Goal: Check status: Check status

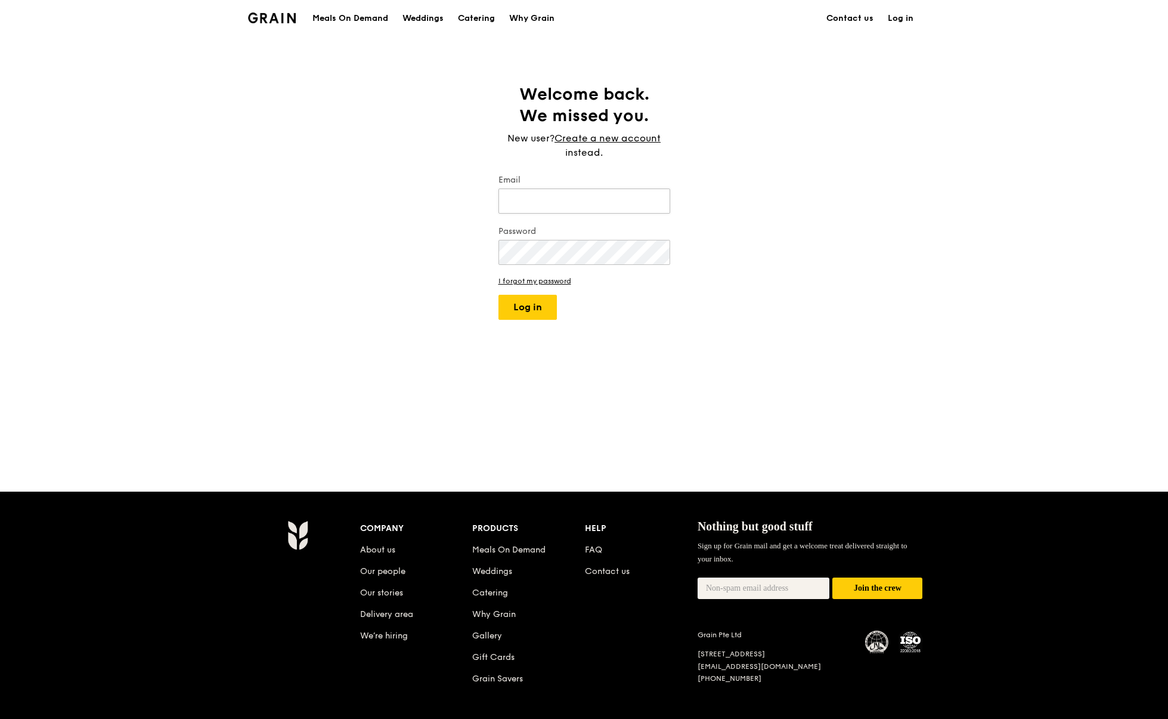
click at [645, 196] on input "Email" at bounding box center [585, 200] width 172 height 25
type input "[EMAIL_ADDRESS][DOMAIN_NAME]"
click at [499, 295] on button "Log in" at bounding box center [528, 307] width 58 height 25
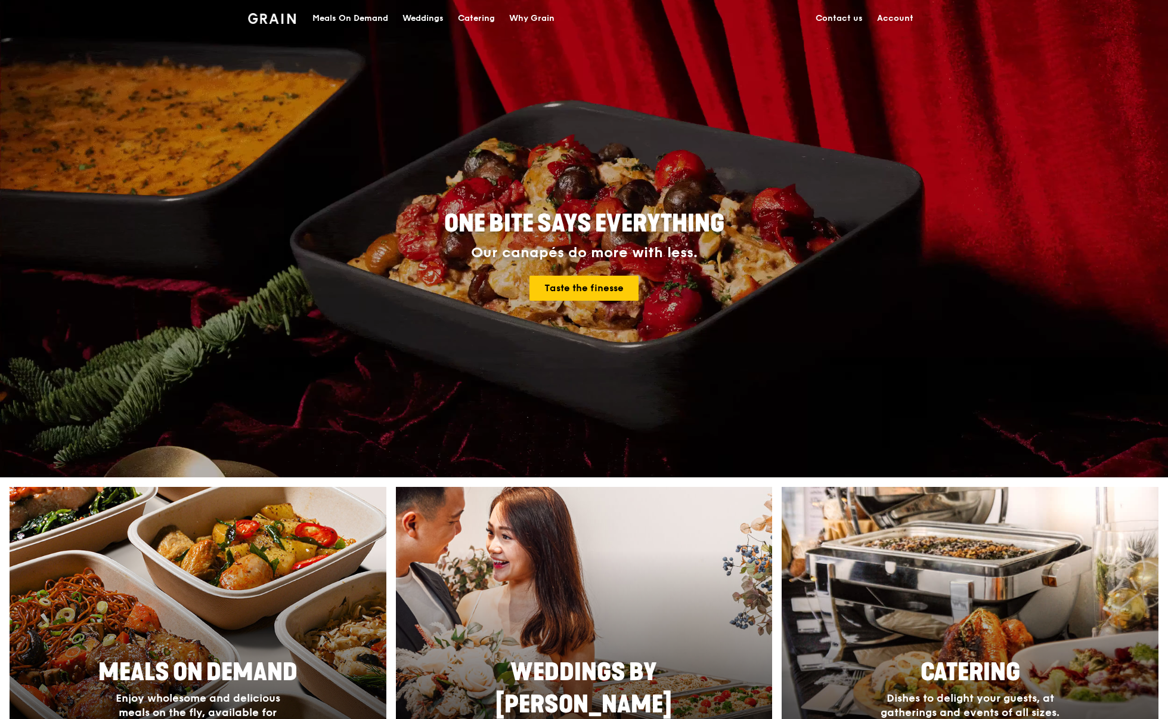
click at [904, 17] on link "Account" at bounding box center [895, 19] width 51 height 36
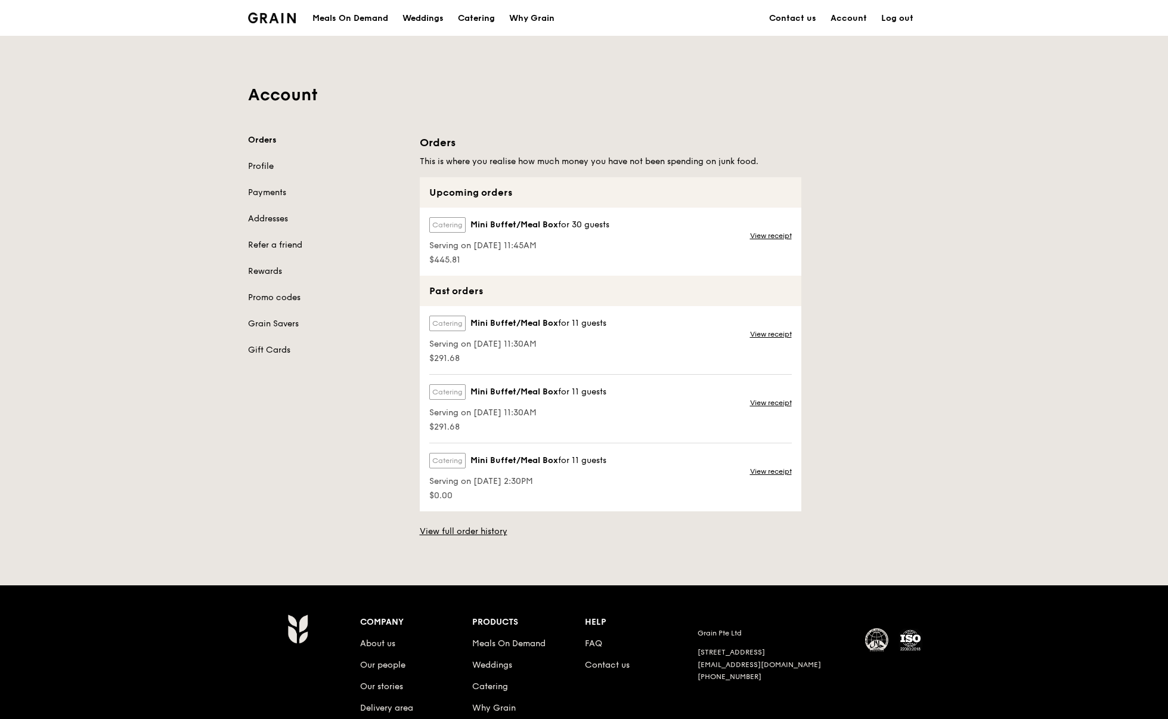
click at [633, 240] on div "Catering Mini Buffet/Meal Box for 30 guests Serving on [DATE] 11:45AM $445.81 V…" at bounding box center [611, 242] width 382 height 68
click at [770, 237] on link "View receipt" at bounding box center [771, 236] width 42 height 10
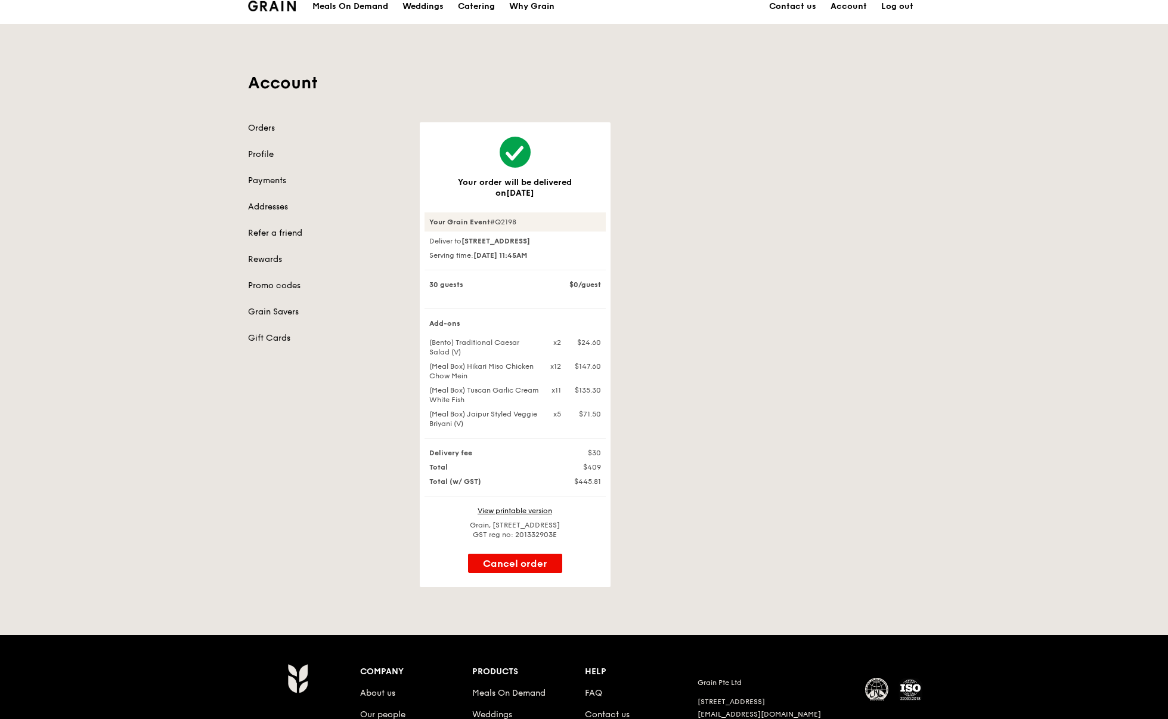
scroll to position [13, 0]
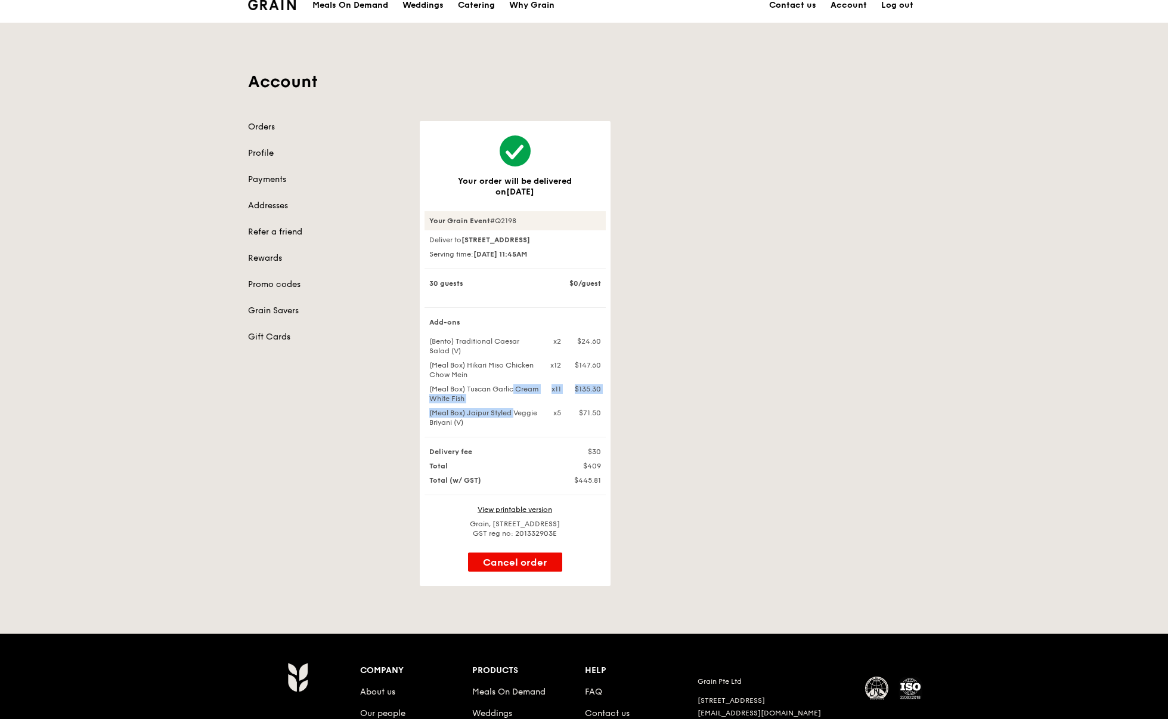
drag, startPoint x: 476, startPoint y: 397, endPoint x: 479, endPoint y: 419, distance: 22.9
click at [479, 419] on div "Add-ons (Bento) Traditional Caesar Salad (V) x2 $24.60 (Meal Box) Hikari Miso C…" at bounding box center [515, 377] width 181 height 120
click at [479, 419] on div "(Meal Box) Jaipur Styled Veggie Briyani (V)" at bounding box center [484, 417] width 124 height 19
drag, startPoint x: 456, startPoint y: 355, endPoint x: 456, endPoint y: 367, distance: 11.3
click at [456, 367] on div "Add-ons (Bento) Traditional Caesar Salad (V) x2 $24.60 (Meal Box) Hikari Miso C…" at bounding box center [515, 377] width 181 height 120
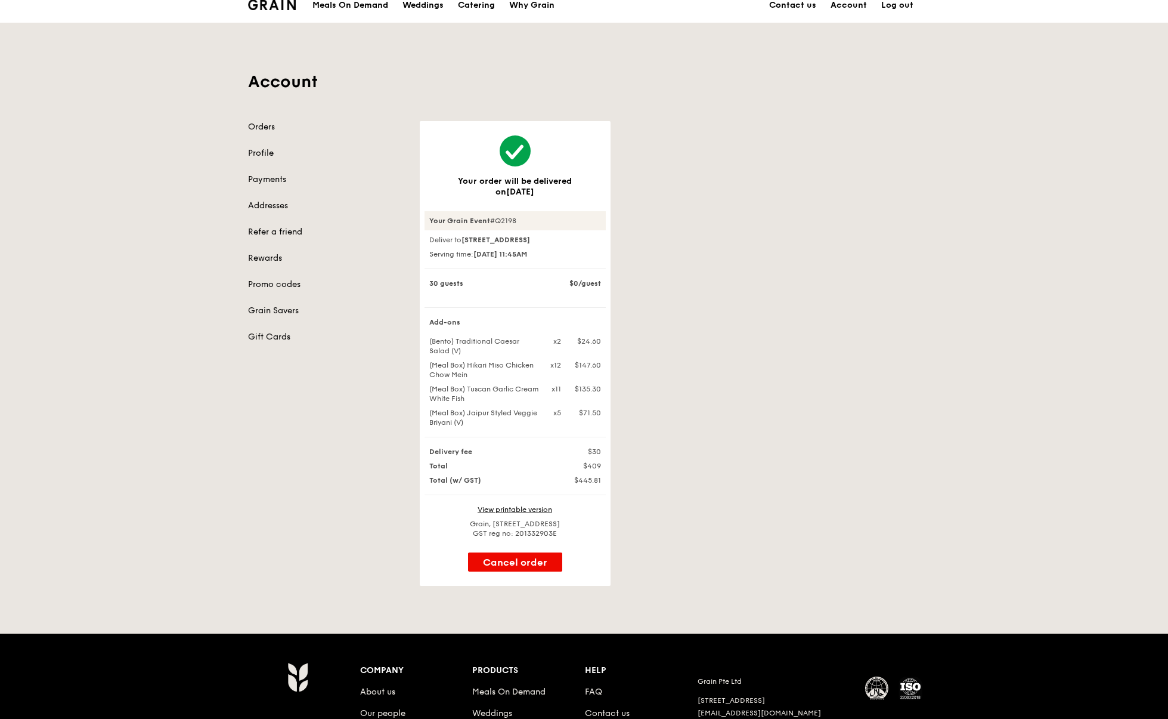
click at [457, 369] on div "Add-ons (Bento) Traditional Caesar Salad (V) x2 $24.60 (Meal Box) Hikari Miso C…" at bounding box center [515, 377] width 181 height 120
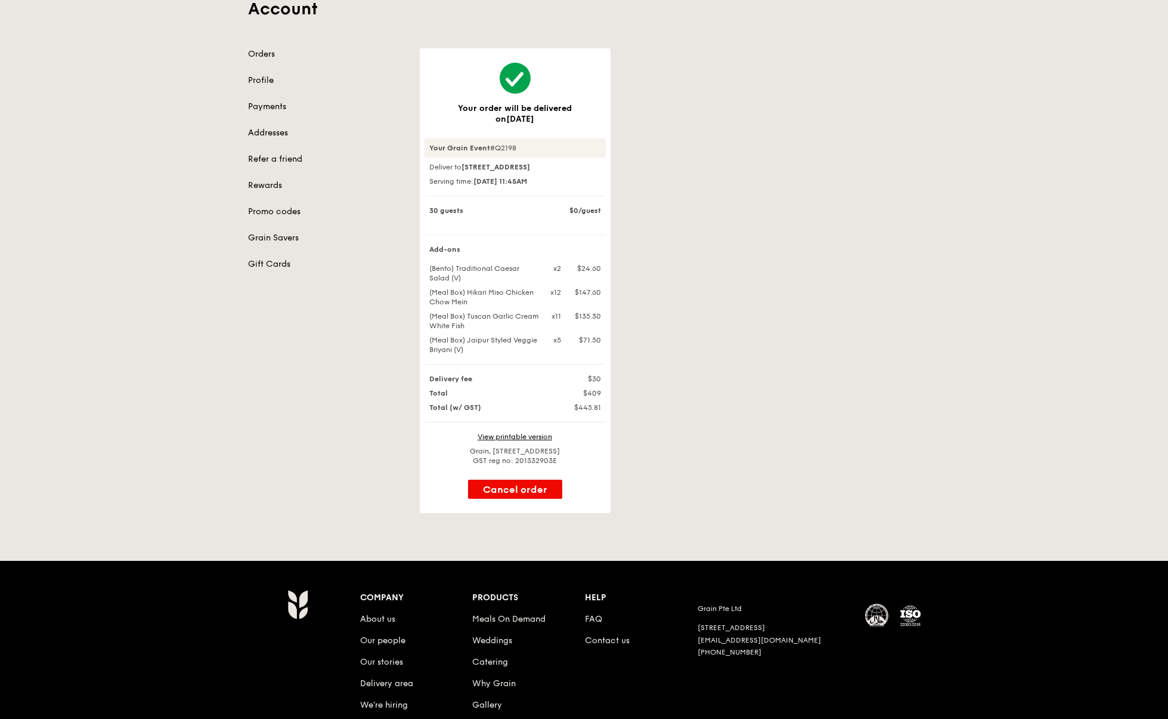
scroll to position [97, 0]
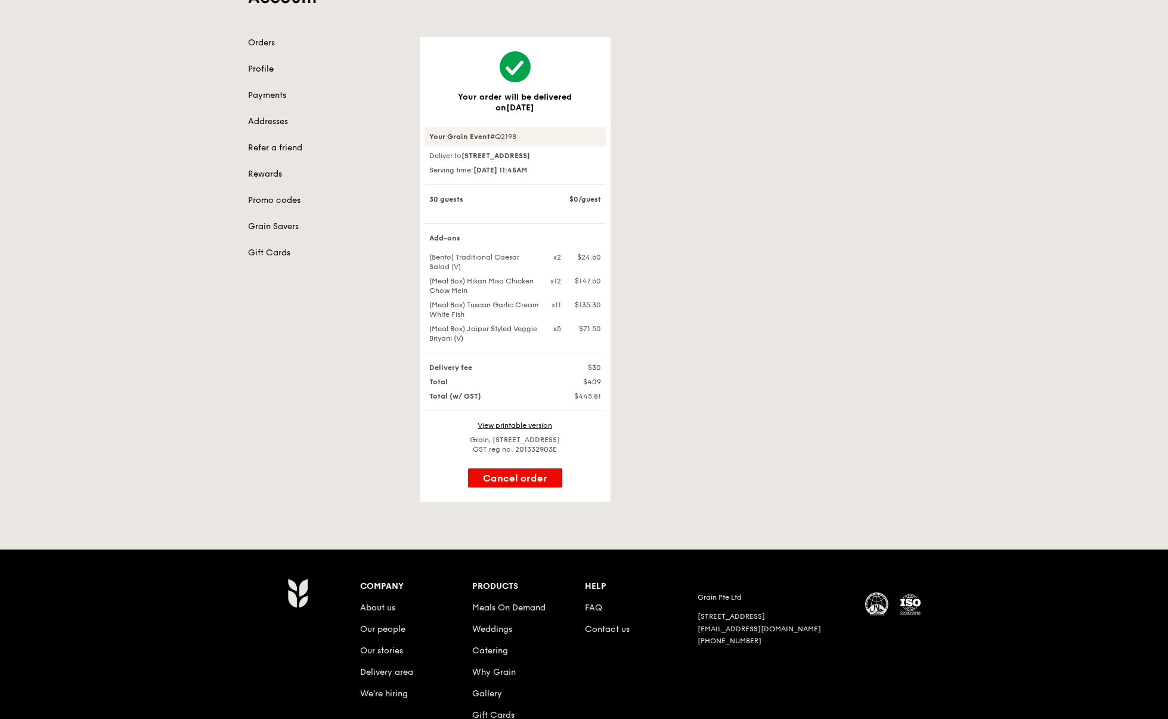
drag, startPoint x: 477, startPoint y: 178, endPoint x: 569, endPoint y: 181, distance: 91.9
click at [569, 175] on div "Serving time: [DATE] 11:45AM" at bounding box center [515, 170] width 181 height 10
copy strong "[DATE] 11:45AM"
